Goal: Book appointment/travel/reservation: Book appointment/travel/reservation

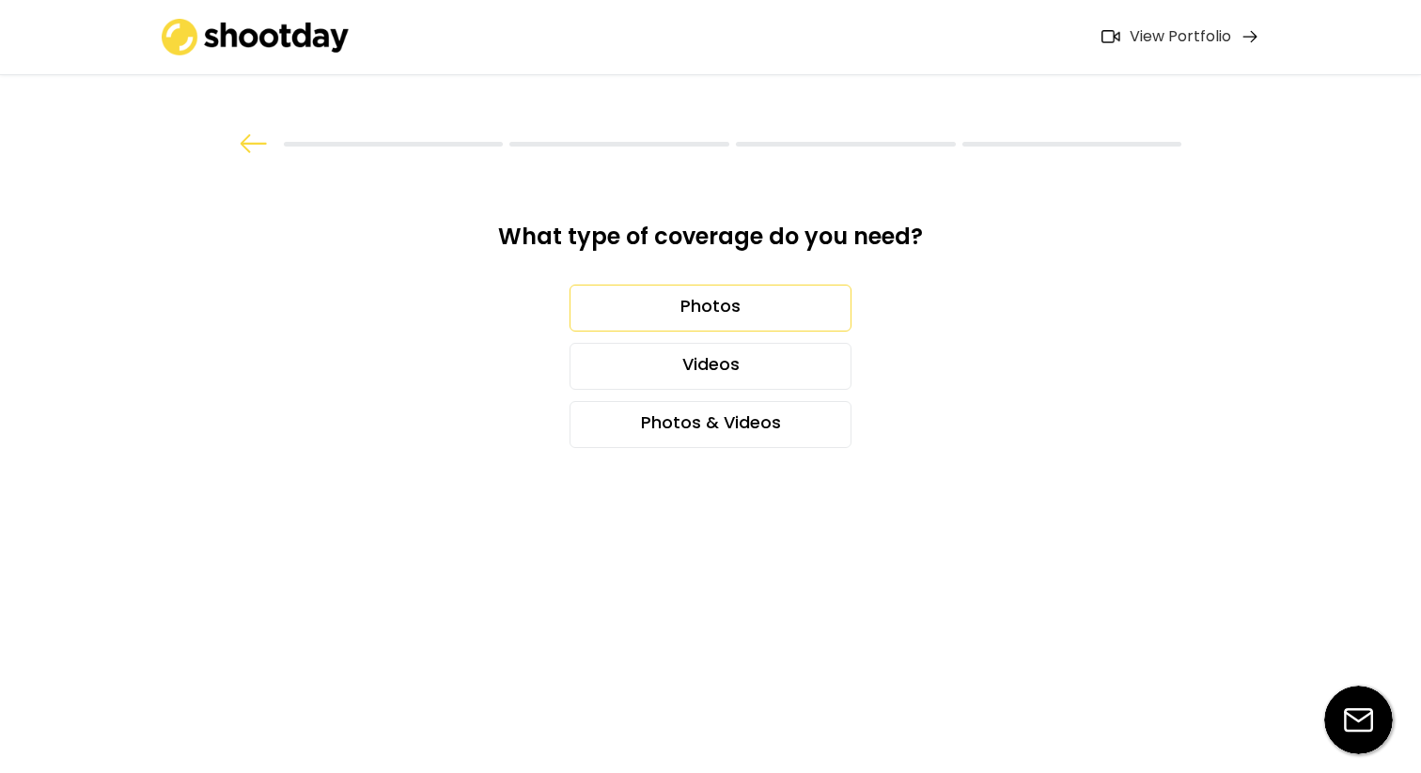
click at [704, 300] on div "Photos" at bounding box center [710, 308] width 282 height 47
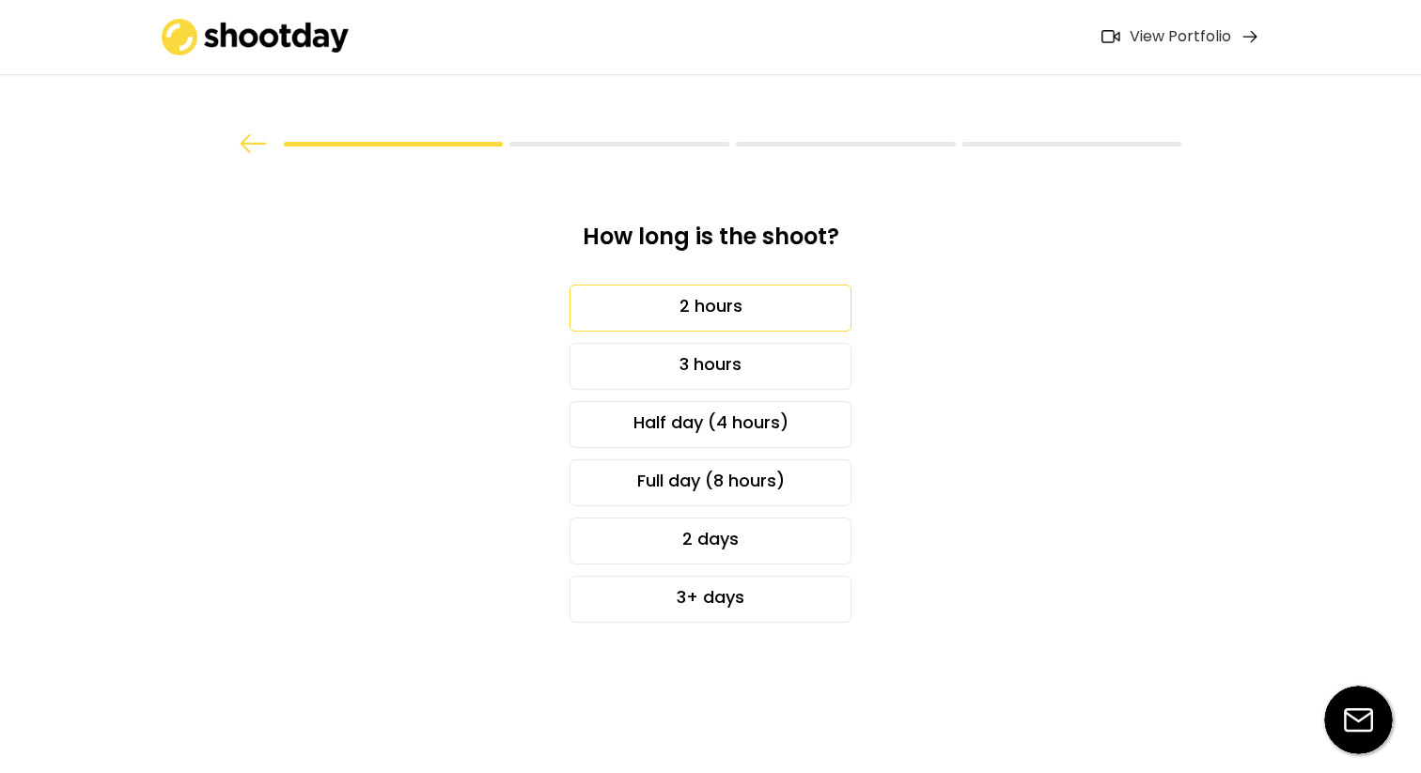
click at [704, 303] on div "2 hours" at bounding box center [710, 308] width 282 height 47
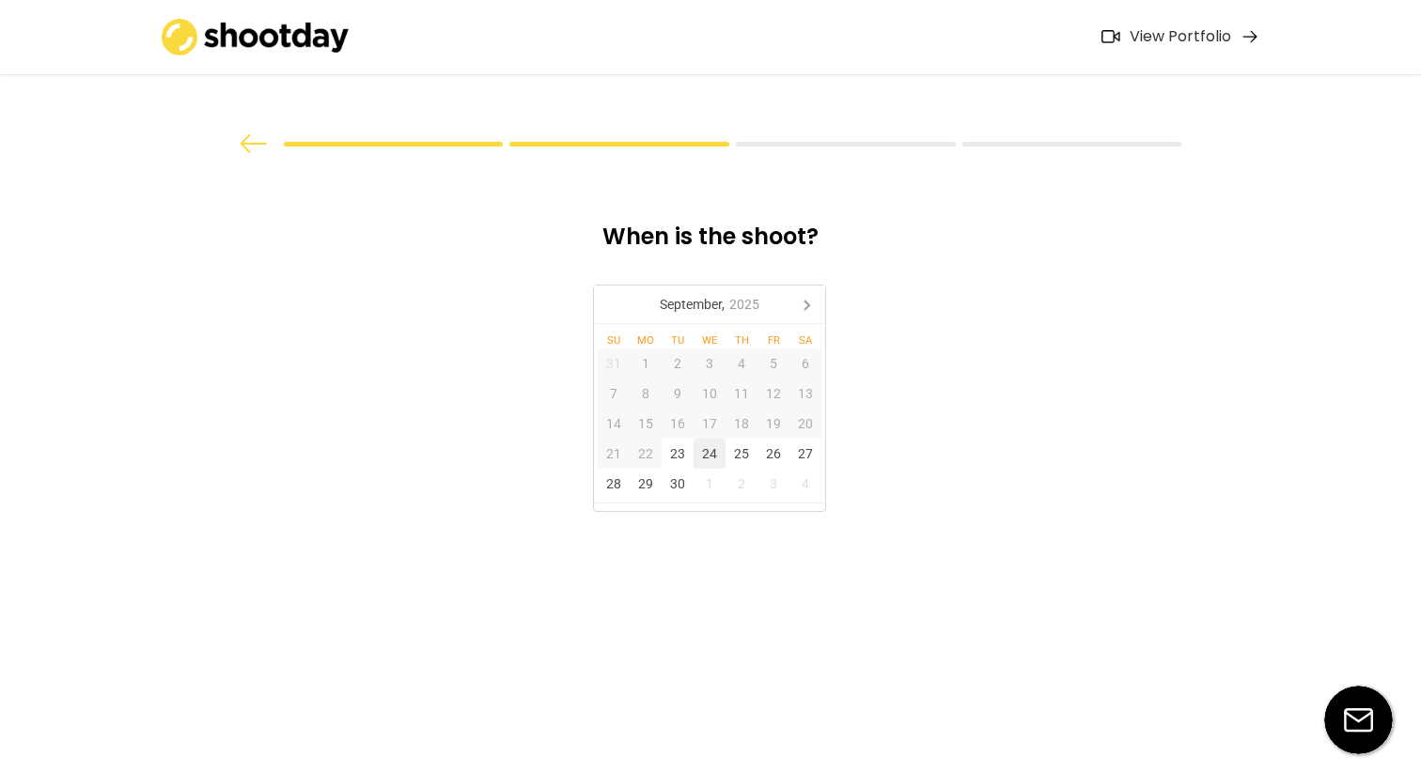
click at [685, 454] on div "23" at bounding box center [678, 454] width 32 height 30
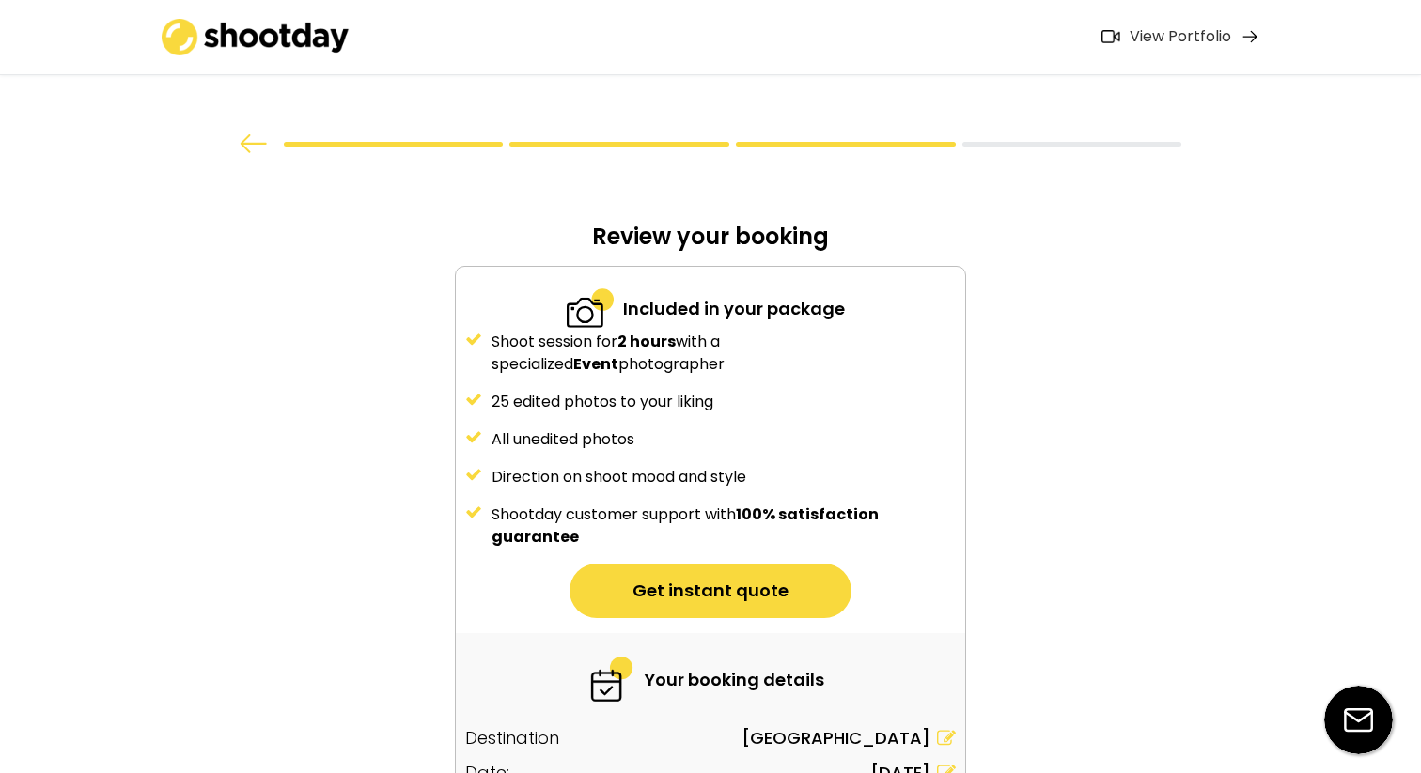
scroll to position [141, 0]
